Goal: Communication & Community: Answer question/provide support

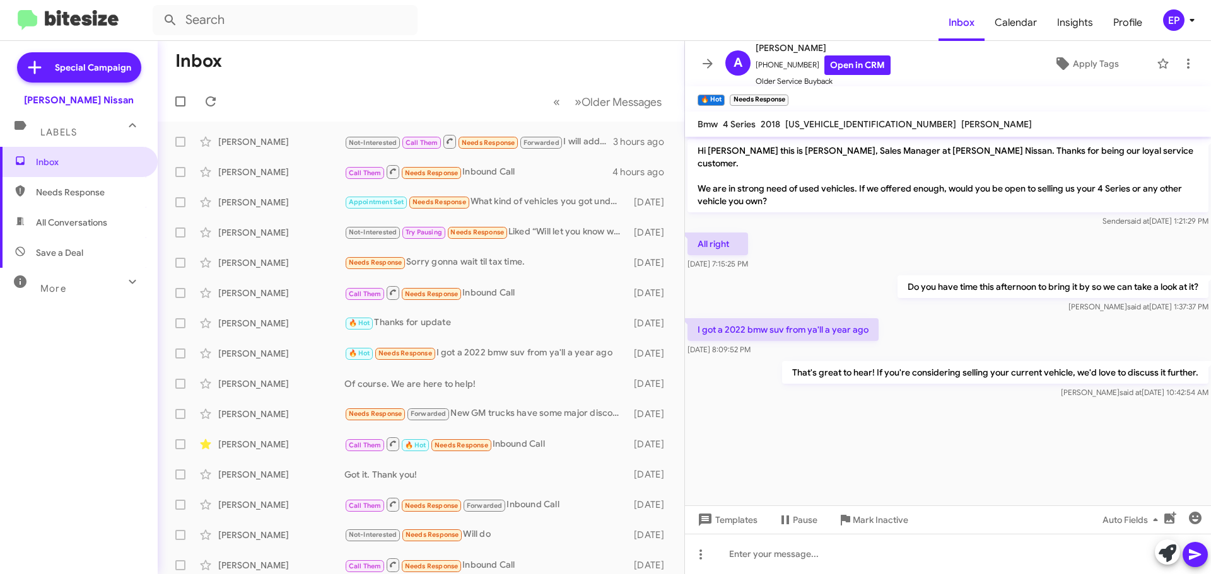
click at [875, 253] on div "All right [DATE] 7:15:25 PM" at bounding box center [948, 251] width 526 height 43
click at [707, 65] on icon at bounding box center [707, 63] width 15 height 15
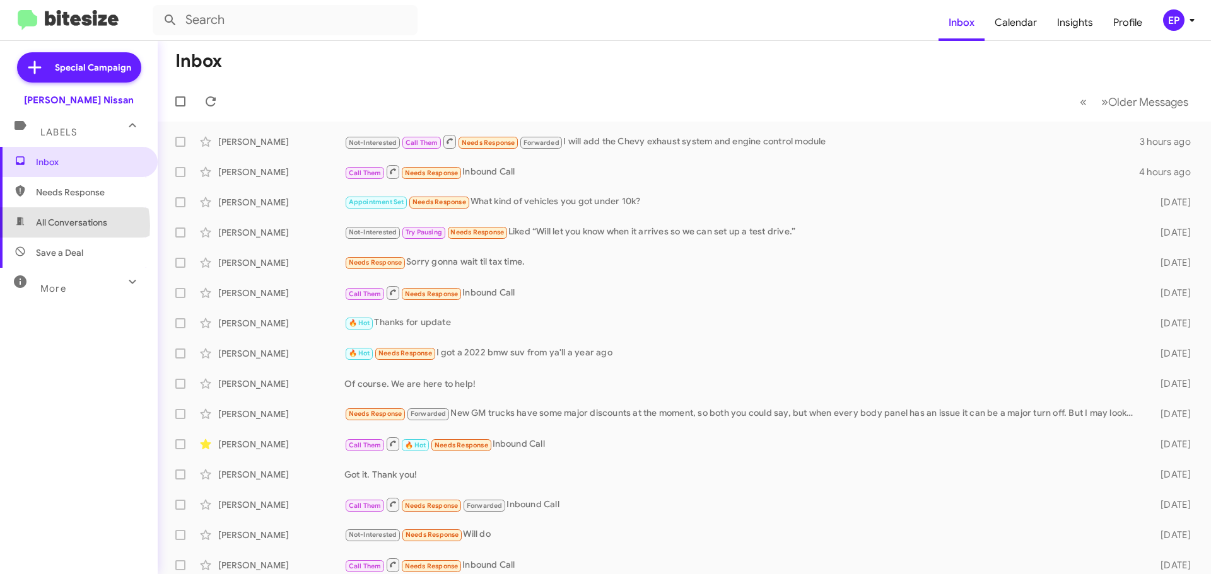
click at [57, 226] on span "All Conversations" at bounding box center [71, 222] width 71 height 13
type input "in:all-conversations"
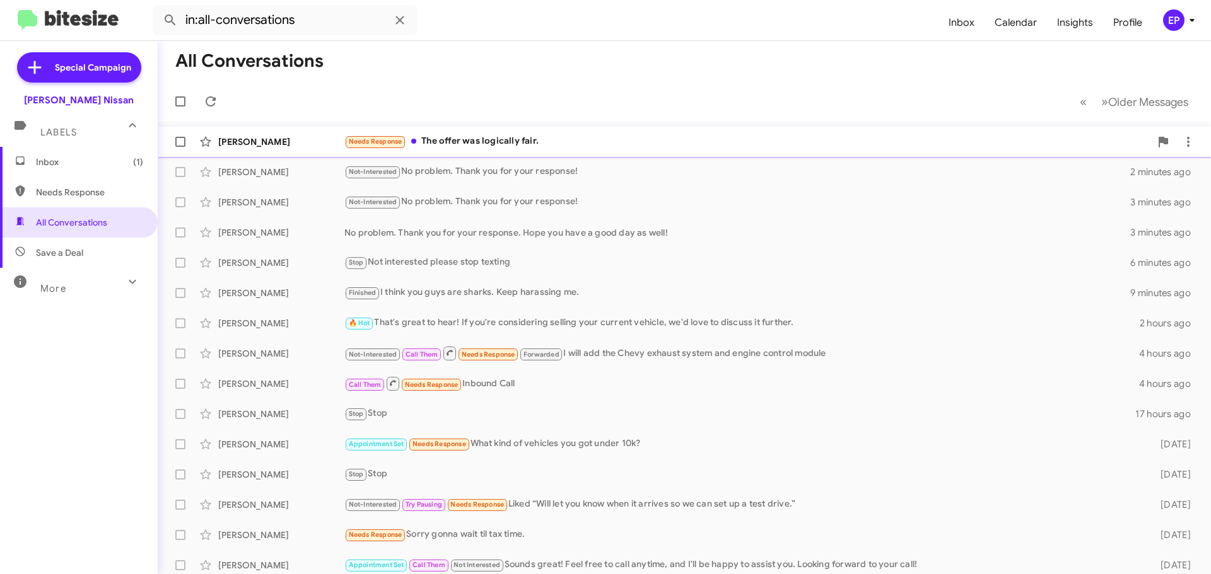
click at [497, 145] on div "Needs Response The offer was logically fair." at bounding box center [747, 141] width 806 height 15
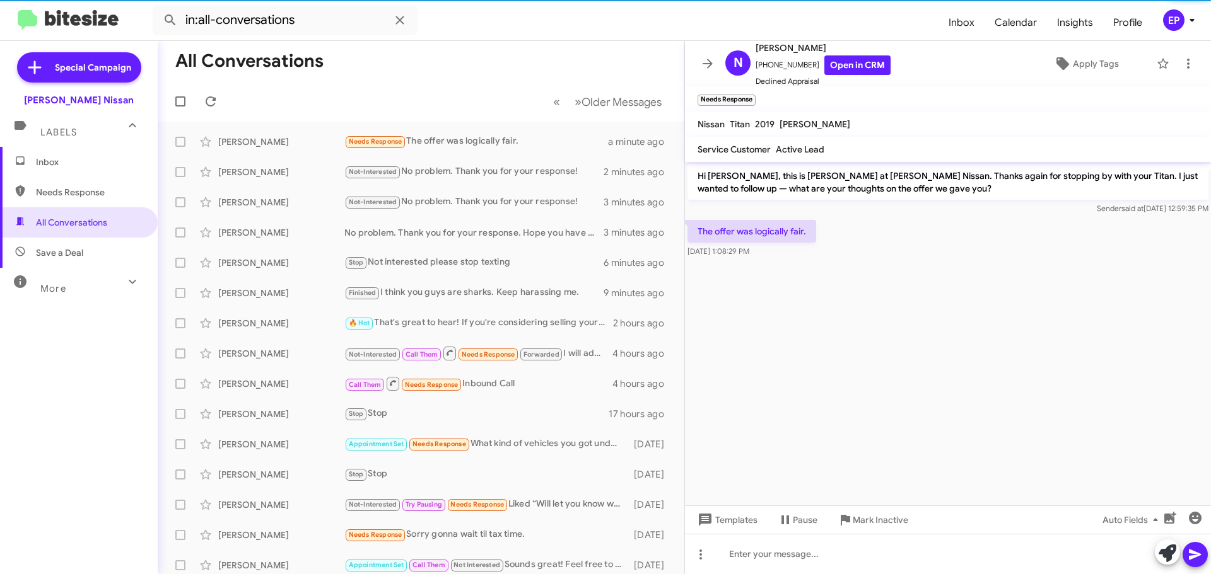
click at [897, 265] on div at bounding box center [948, 263] width 526 height 6
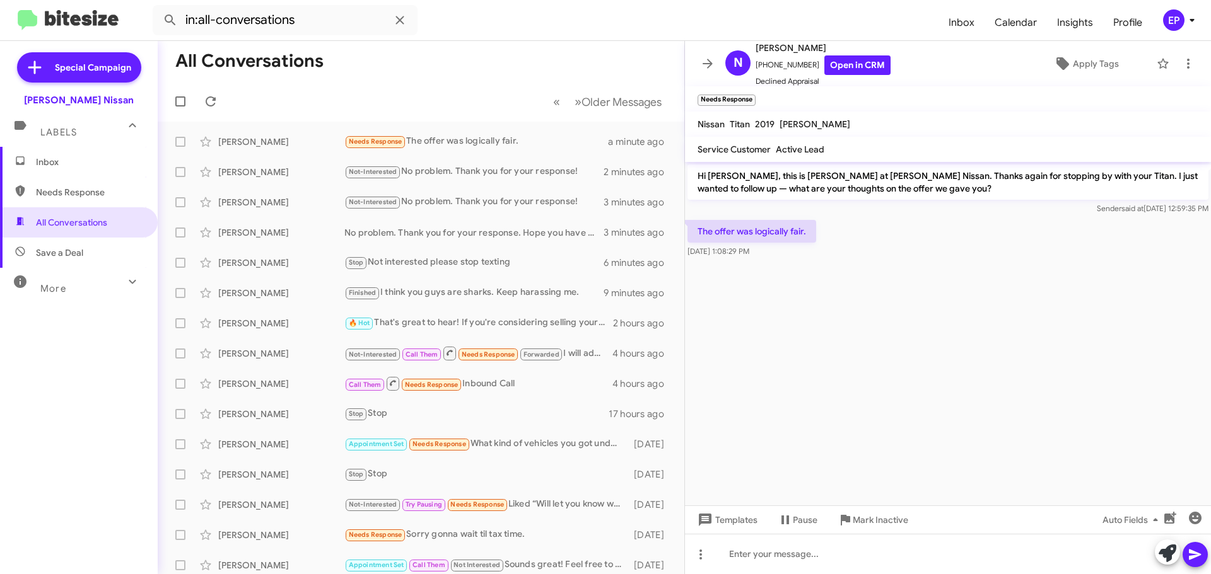
click at [897, 266] on div at bounding box center [948, 263] width 526 height 6
click at [839, 228] on div "The offer was logically fair. [DATE] 1:08:29 PM" at bounding box center [948, 239] width 526 height 43
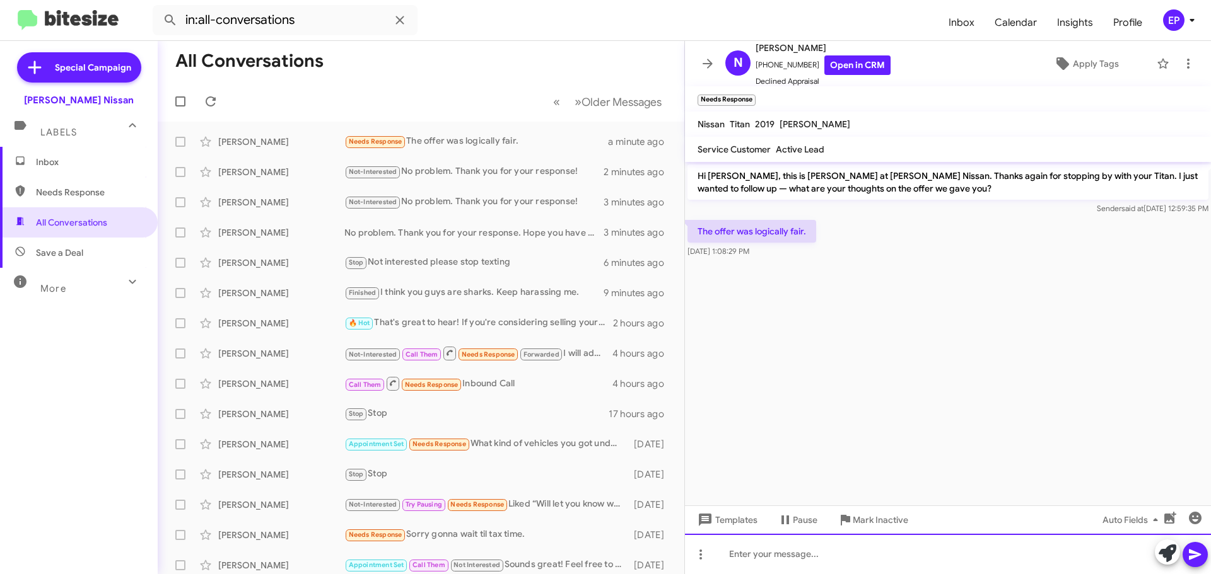
click at [817, 552] on div at bounding box center [948, 554] width 526 height 40
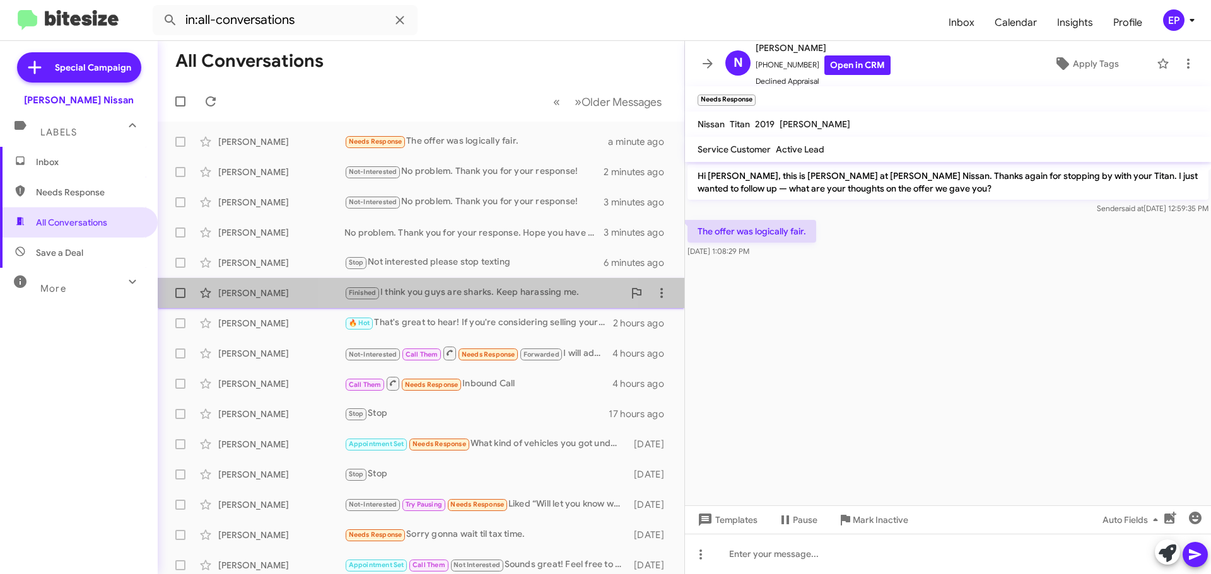
click at [466, 288] on div "Finished I think you guys are sharks. Keep harassing me." at bounding box center [483, 293] width 279 height 15
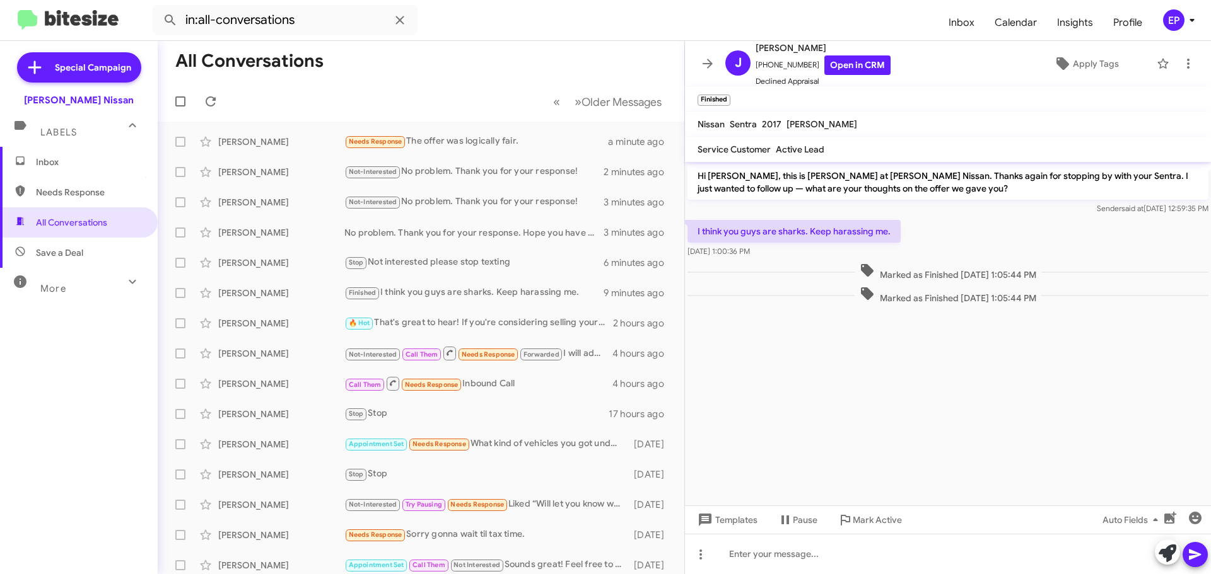
click at [893, 412] on cdk-virtual-scroll-viewport "Hi [PERSON_NAME], this is [PERSON_NAME] at [PERSON_NAME] Nissan. Thanks again f…" at bounding box center [948, 334] width 526 height 344
click at [856, 61] on link "Open in CRM" at bounding box center [857, 65] width 66 height 20
click at [919, 424] on cdk-virtual-scroll-viewport "Hi [PERSON_NAME], this is [PERSON_NAME] at [PERSON_NAME] Nissan. Thanks again f…" at bounding box center [948, 334] width 526 height 344
click at [395, 260] on div "Stop Not interested please stop texting" at bounding box center [483, 262] width 279 height 15
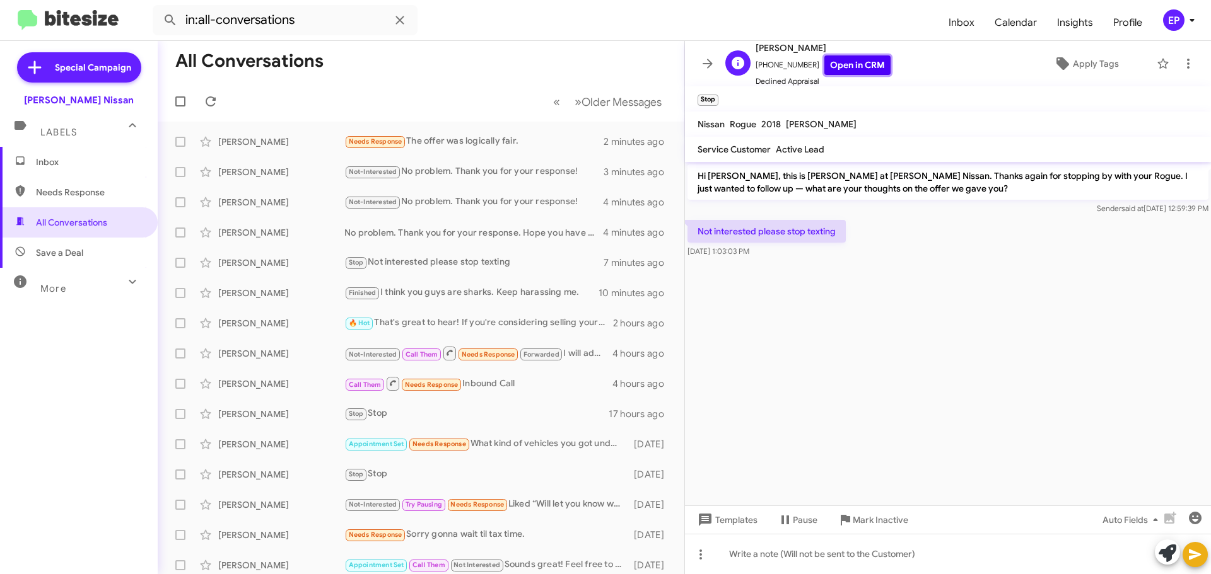
click at [856, 64] on link "Open in CRM" at bounding box center [857, 65] width 66 height 20
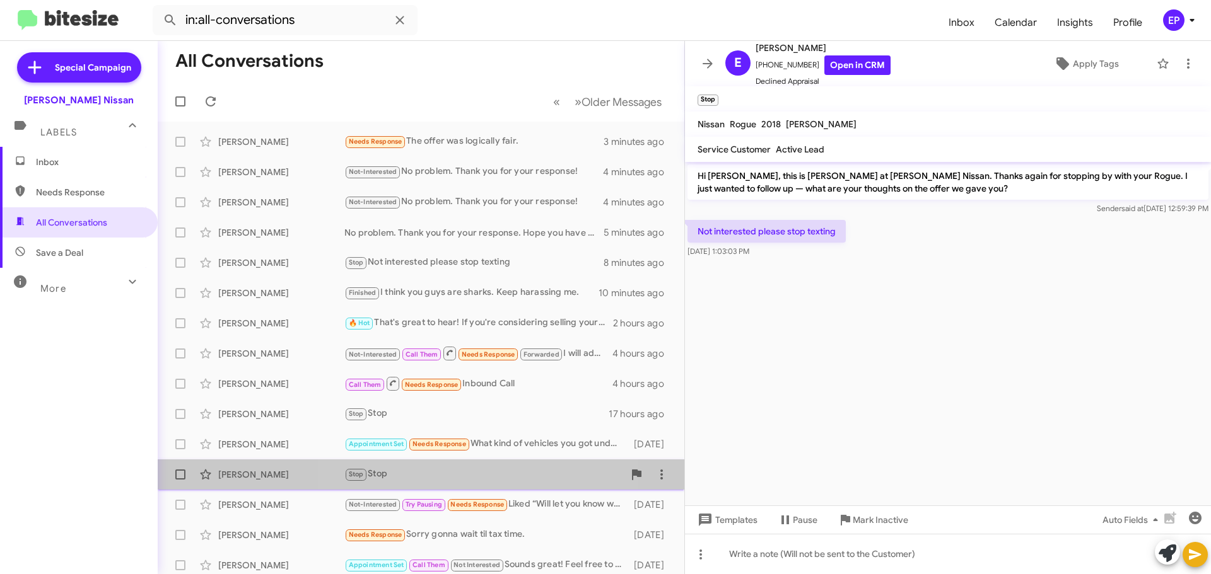
click at [477, 472] on div "Stop Stop" at bounding box center [483, 474] width 279 height 15
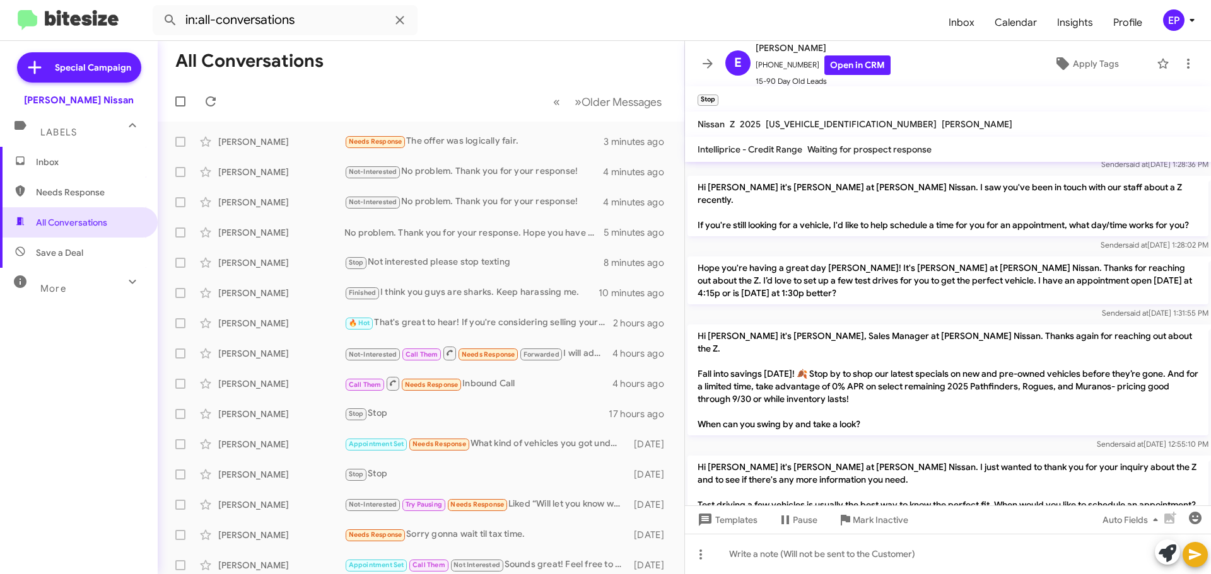
scroll to position [952, 0]
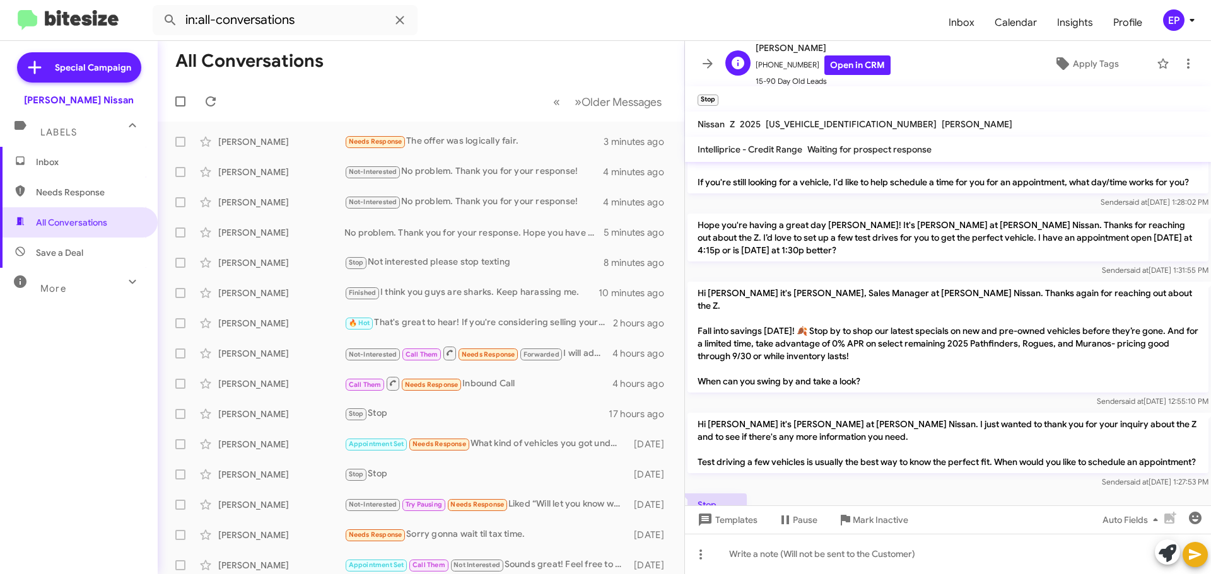
click at [866, 75] on span "15-90 Day Old Leads" at bounding box center [822, 81] width 135 height 13
click at [870, 64] on link "Open in CRM" at bounding box center [857, 65] width 66 height 20
click at [491, 322] on div "🔥 Hot That's great to hear! If you're considering selling your current vehicle,…" at bounding box center [483, 323] width 279 height 15
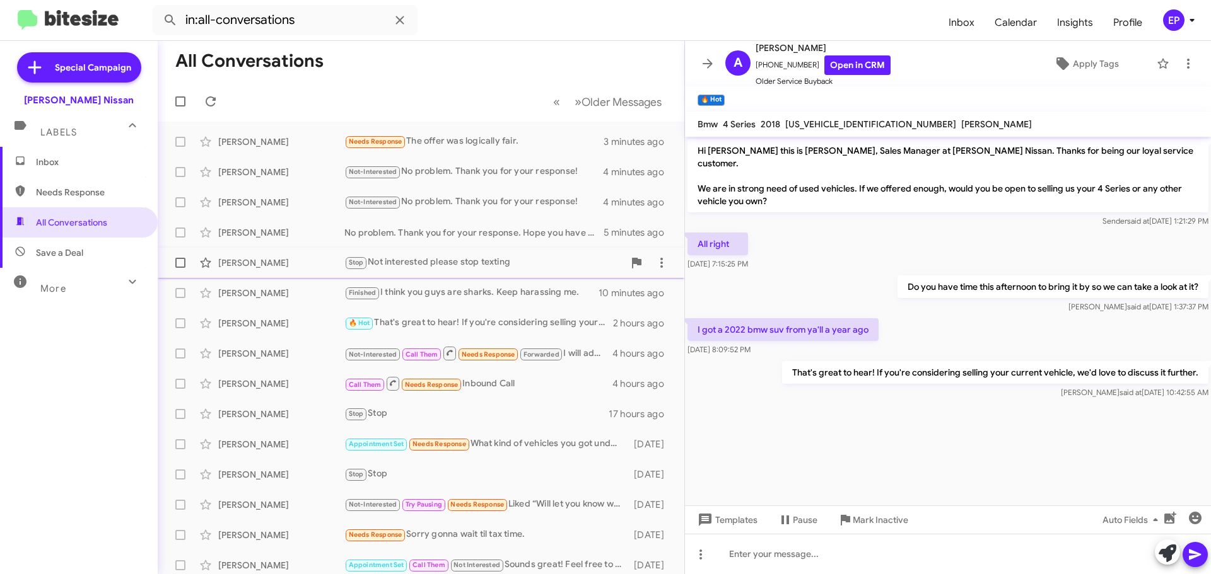
click at [484, 271] on div "[PERSON_NAME] Stop Not interested please stop texting 8 minutes ago" at bounding box center [421, 262] width 506 height 25
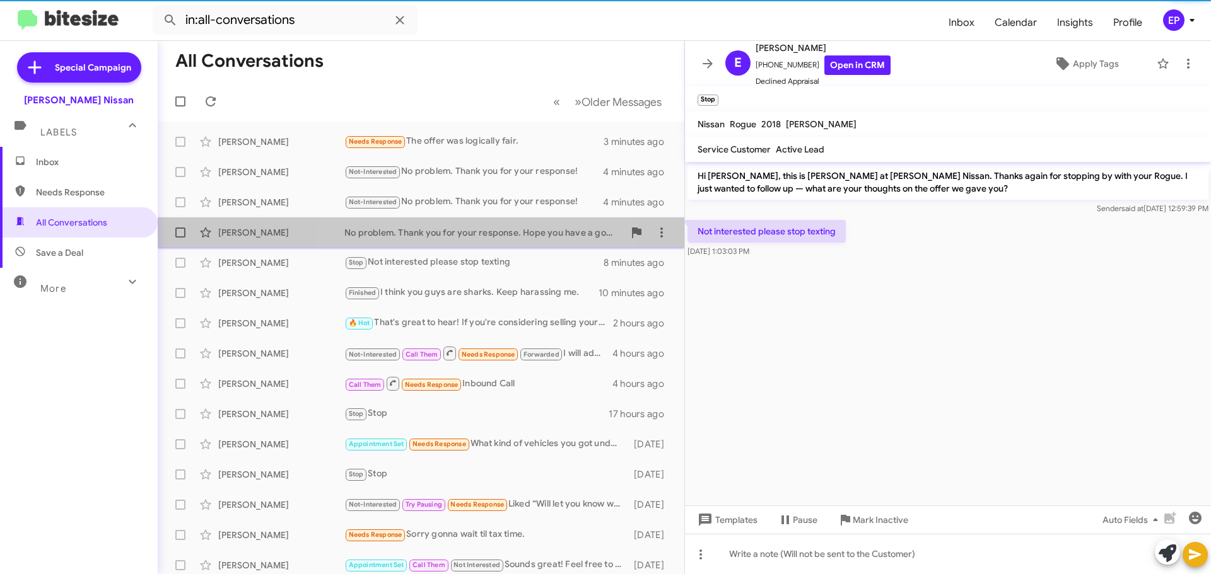
click at [482, 235] on div "No problem. Thank you for your response. Hope you have a good day as well!" at bounding box center [483, 232] width 279 height 13
